Goal: Task Accomplishment & Management: Use online tool/utility

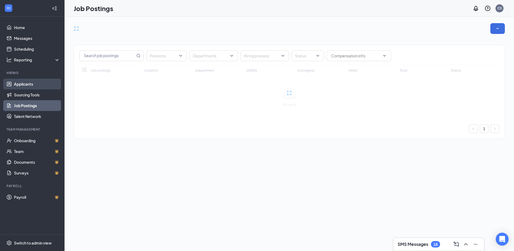
click at [23, 84] on link "Applicants" at bounding box center [37, 83] width 46 height 11
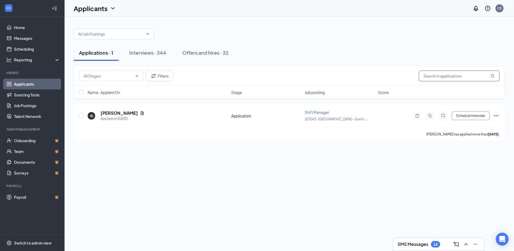
click at [428, 73] on input "text" at bounding box center [459, 75] width 81 height 11
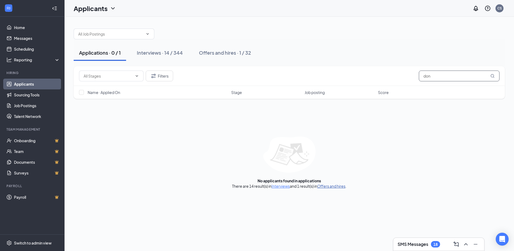
type input "don"
click at [327, 185] on link "Offers and hires" at bounding box center [331, 185] width 28 height 5
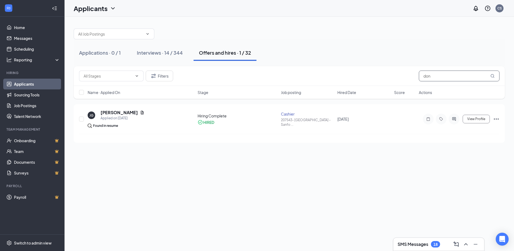
click at [431, 75] on input "don" at bounding box center [459, 75] width 81 height 11
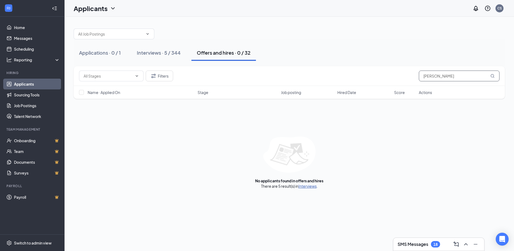
type input "dona"
click at [307, 186] on link "Interviews" at bounding box center [307, 185] width 18 height 5
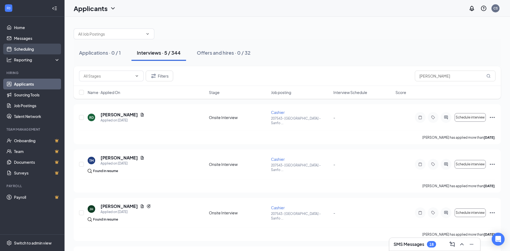
click at [31, 48] on link "Scheduling" at bounding box center [37, 49] width 46 height 11
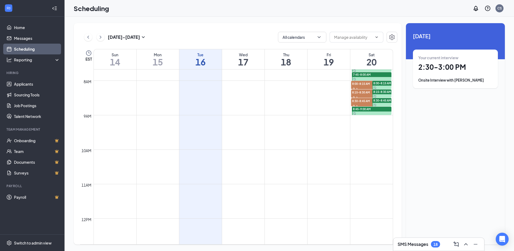
scroll to position [157, 0]
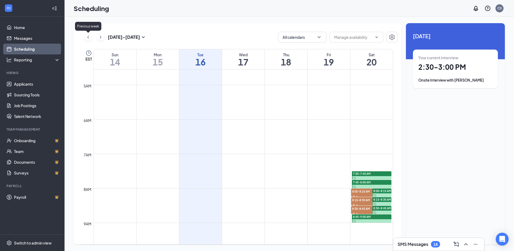
click at [88, 36] on icon "ChevronLeft" at bounding box center [87, 37] width 5 height 6
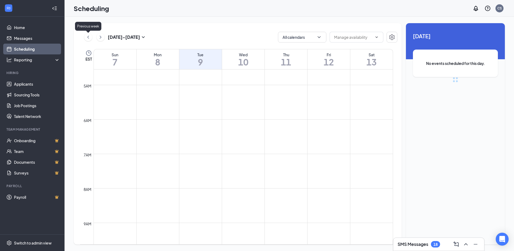
scroll to position [264, 0]
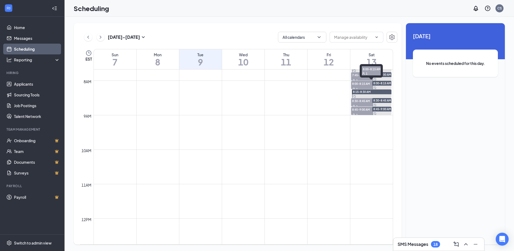
click at [366, 76] on div "8:00-8:15 AM 1" at bounding box center [371, 70] width 23 height 13
click at [367, 84] on span "8:00-8:15 AM" at bounding box center [364, 83] width 27 height 5
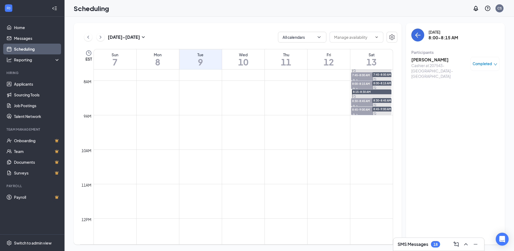
click at [369, 91] on span "8:15-8:30 AM" at bounding box center [362, 92] width 18 height 4
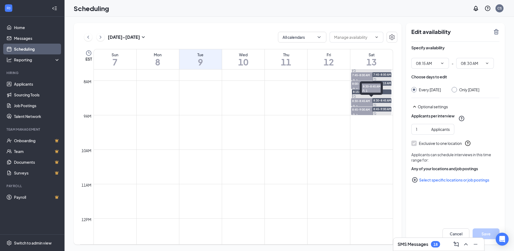
click at [355, 99] on span "8:30-8:45 AM" at bounding box center [364, 100] width 27 height 5
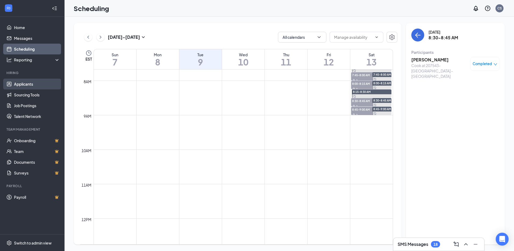
click at [23, 84] on link "Applicants" at bounding box center [37, 83] width 46 height 11
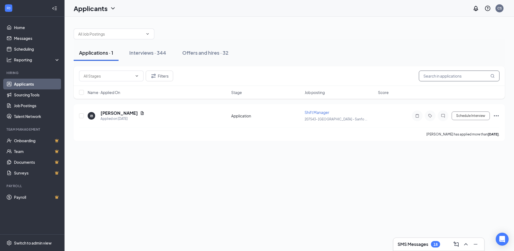
click at [449, 72] on input "text" at bounding box center [459, 75] width 81 height 11
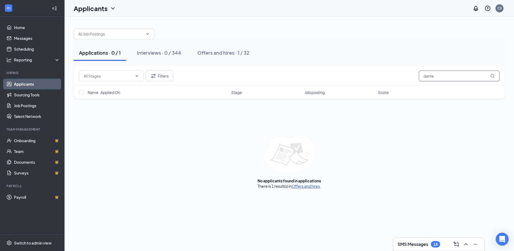
type input "dante"
click at [307, 186] on link "Offers and hires" at bounding box center [306, 185] width 28 height 5
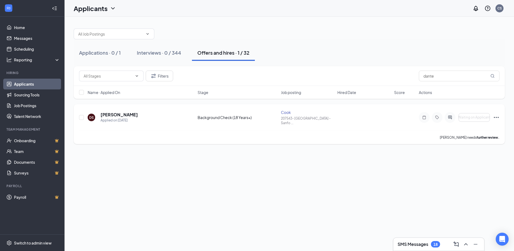
click at [496, 114] on icon "Ellipses" at bounding box center [496, 117] width 6 height 6
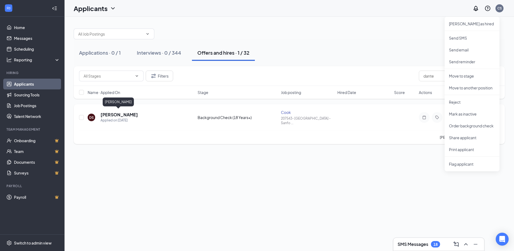
click at [110, 114] on h5 "Dante Saunders" at bounding box center [119, 115] width 37 height 6
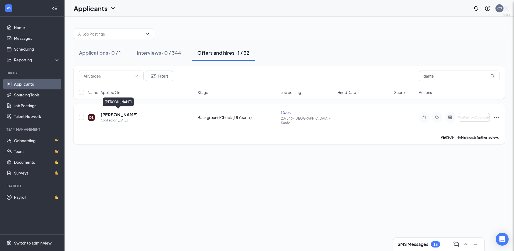
click at [110, 114] on div at bounding box center [257, 125] width 514 height 251
click at [111, 114] on h5 "Dante Saunders" at bounding box center [119, 115] width 37 height 6
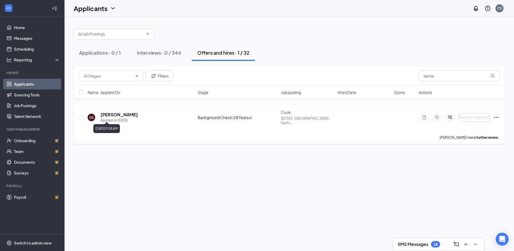
click at [127, 117] on div "Applied on Sep 10" at bounding box center [119, 119] width 37 height 5
click at [92, 115] on div "DS" at bounding box center [91, 117] width 5 height 5
click at [494, 117] on icon "Ellipses" at bounding box center [496, 117] width 5 height 1
click at [123, 117] on div "Applied on Sep 10" at bounding box center [119, 119] width 37 height 5
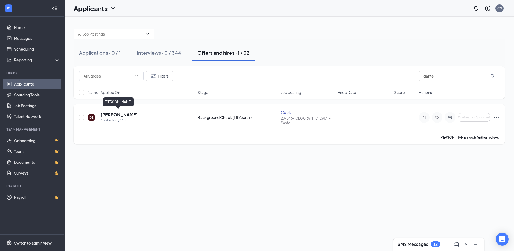
click at [117, 114] on h5 "Dante Saunders" at bounding box center [119, 115] width 37 height 6
click at [117, 114] on body "Home Messages Scheduling Reporting Hiring Applicants Sourcing Tools Job Posting…" at bounding box center [257, 125] width 514 height 251
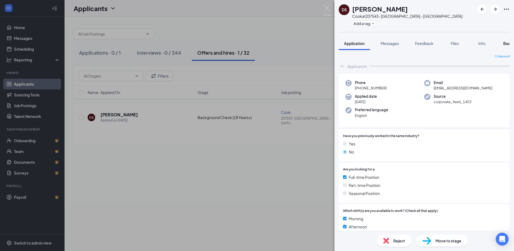
click at [508, 42] on span "Background" at bounding box center [514, 43] width 22 height 5
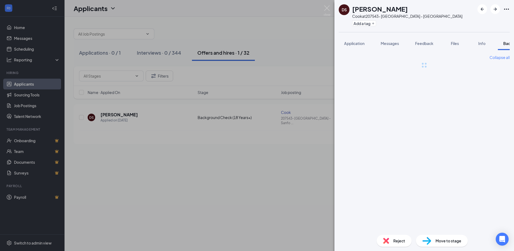
scroll to position [0, 21]
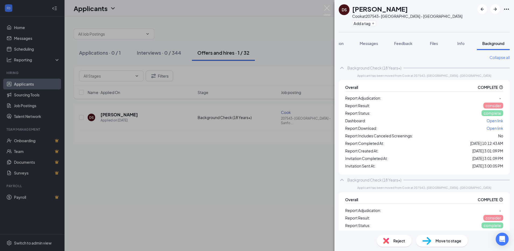
click at [485, 114] on span "complete" at bounding box center [492, 112] width 17 height 5
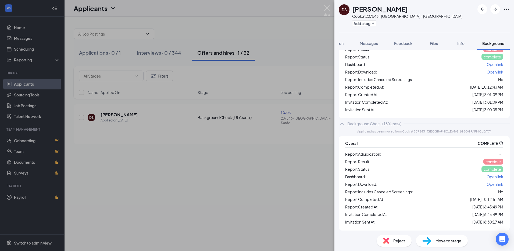
click at [490, 184] on span "Open link" at bounding box center [495, 183] width 17 height 5
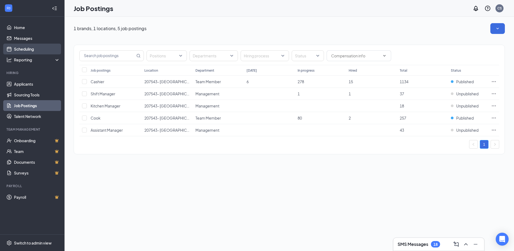
click at [21, 48] on link "Scheduling" at bounding box center [37, 49] width 46 height 11
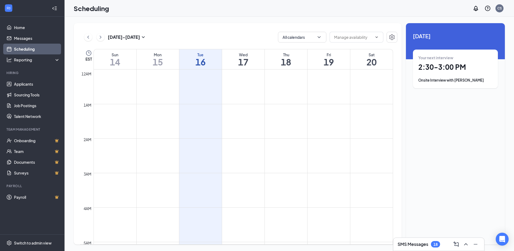
scroll to position [264, 0]
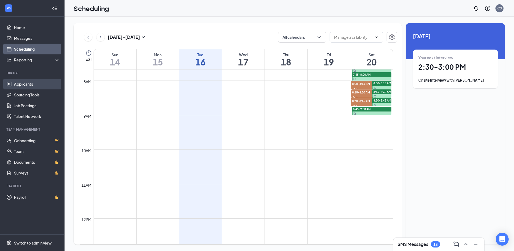
click at [22, 84] on link "Applicants" at bounding box center [37, 83] width 46 height 11
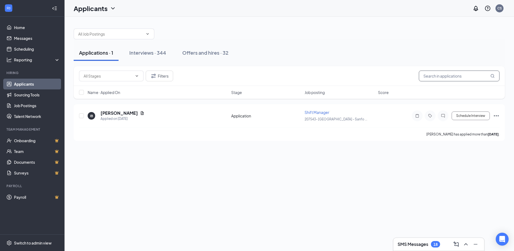
click at [428, 75] on input "text" at bounding box center [459, 75] width 81 height 11
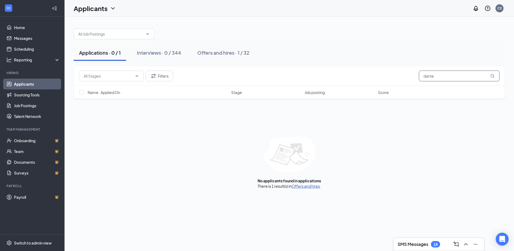
type input "dante"
click at [306, 185] on link "Offers and hires" at bounding box center [306, 185] width 28 height 5
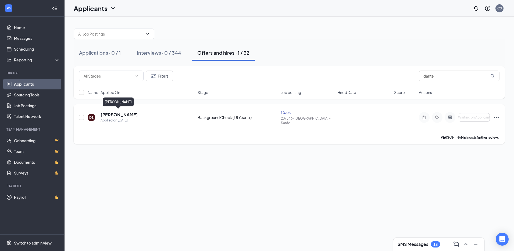
click at [117, 112] on h5 "Dante Saunders" at bounding box center [119, 115] width 37 height 6
click at [117, 112] on div at bounding box center [257, 125] width 514 height 251
click at [117, 112] on h5 "Dante Saunders" at bounding box center [119, 115] width 37 height 6
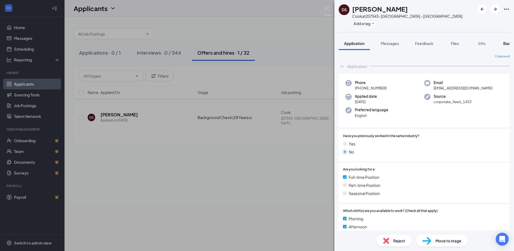
click at [506, 42] on span "Background" at bounding box center [514, 43] width 22 height 5
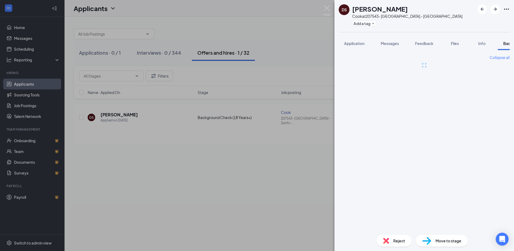
scroll to position [0, 21]
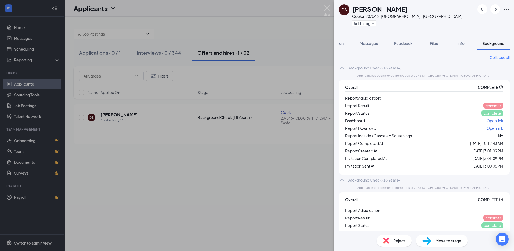
click at [489, 128] on span "Open link" at bounding box center [495, 128] width 17 height 5
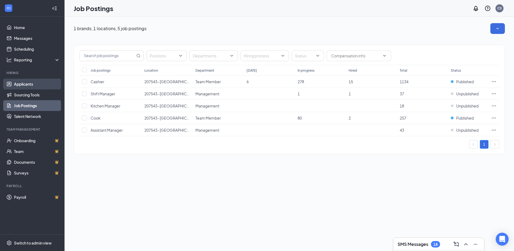
click at [41, 84] on link "Applicants" at bounding box center [37, 83] width 46 height 11
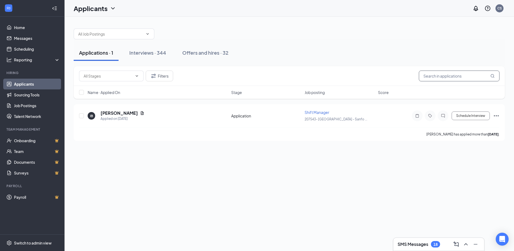
click at [441, 75] on input "text" at bounding box center [459, 75] width 81 height 11
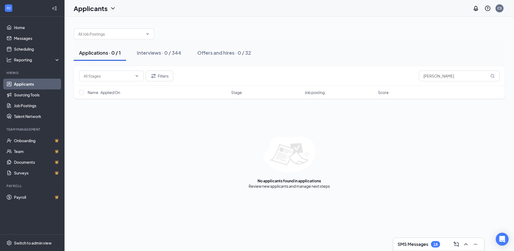
click at [31, 83] on link "Applicants" at bounding box center [37, 83] width 46 height 11
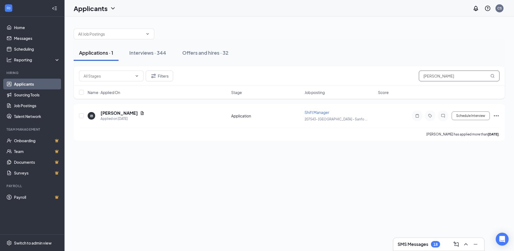
click at [458, 75] on input "[PERSON_NAME]" at bounding box center [459, 75] width 81 height 11
type input "T"
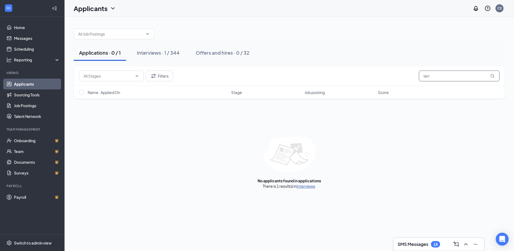
type input "terr"
click at [308, 186] on link "Interviews" at bounding box center [306, 185] width 18 height 5
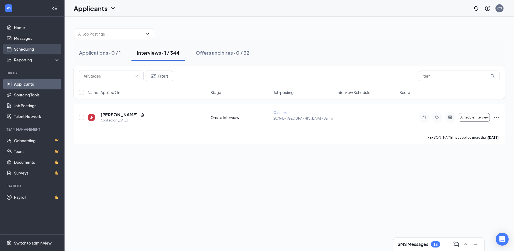
click at [21, 50] on link "Scheduling" at bounding box center [37, 49] width 46 height 11
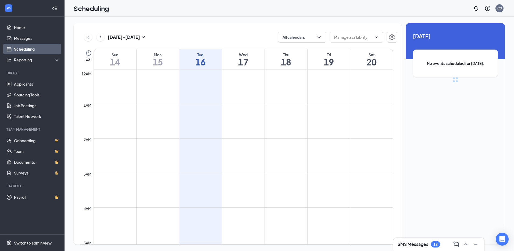
scroll to position [264, 0]
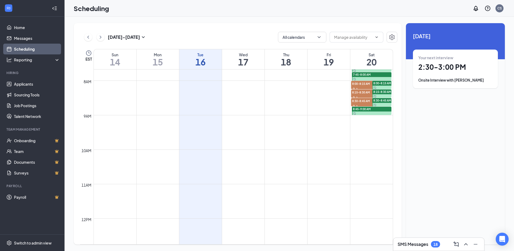
click at [447, 79] on div "Onsite Interview with [PERSON_NAME]" at bounding box center [455, 79] width 74 height 5
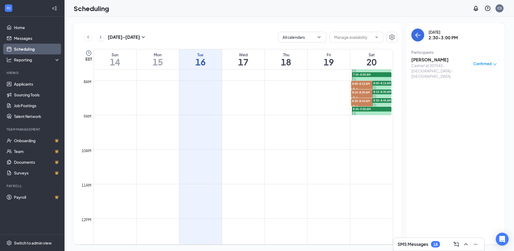
click at [479, 63] on span "Confirmed" at bounding box center [482, 63] width 18 height 5
click at [468, 90] on span "Mark complete" at bounding box center [467, 90] width 27 height 6
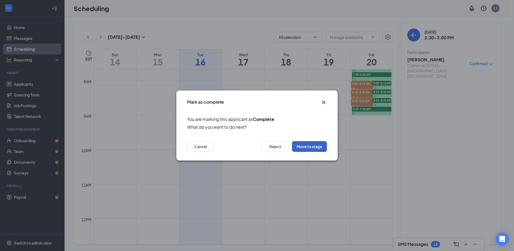
click at [320, 144] on button "Move to stage" at bounding box center [309, 146] width 35 height 11
